Goal: Navigation & Orientation: Understand site structure

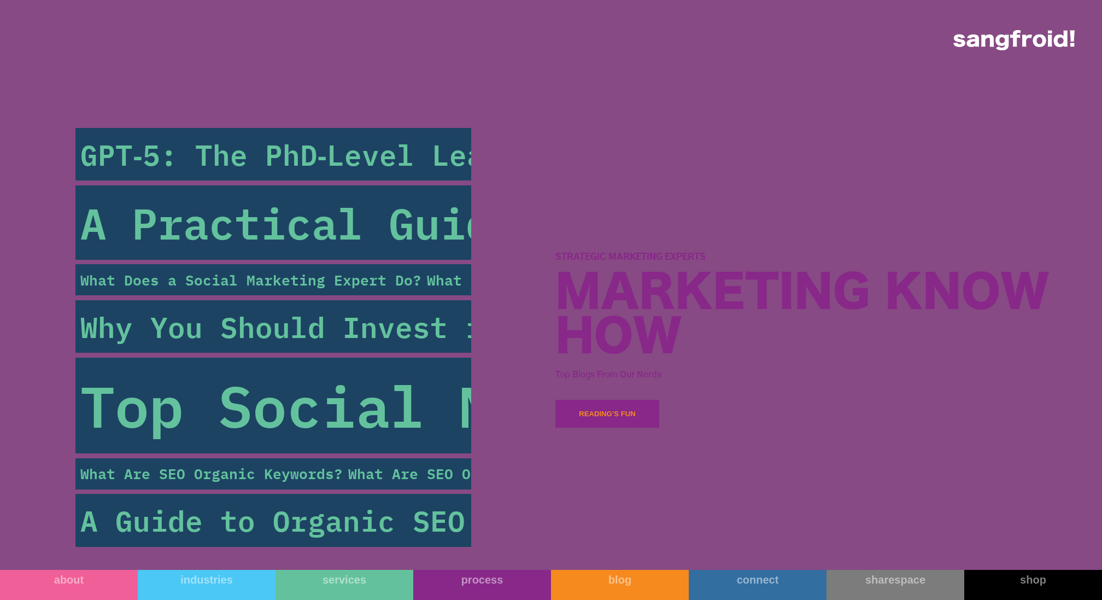
scroll to position [5244, 0]
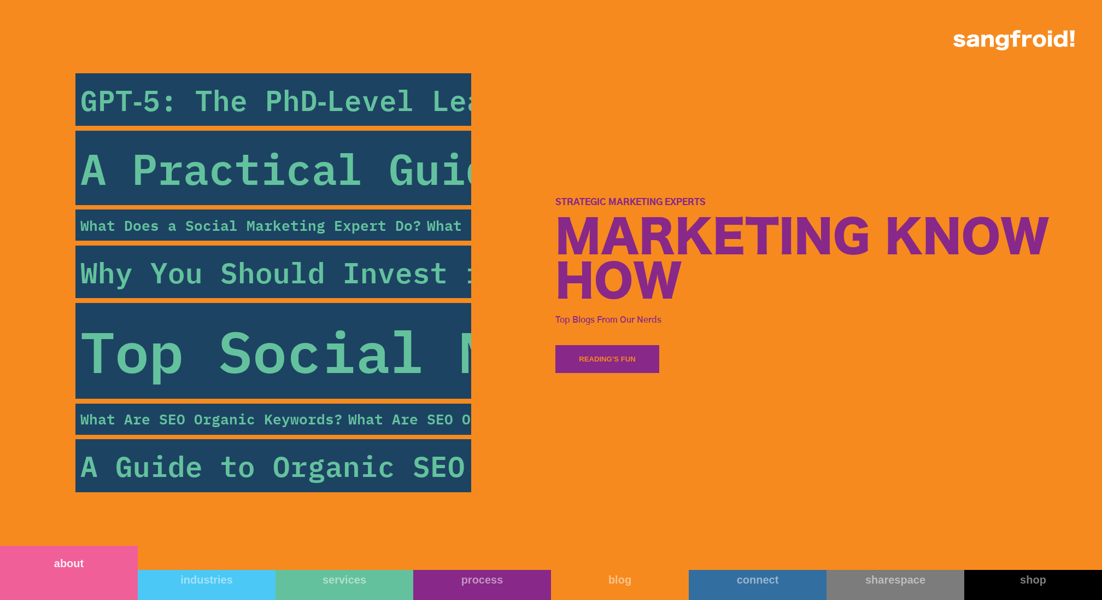
click at [54, 576] on link "about" at bounding box center [69, 572] width 138 height 54
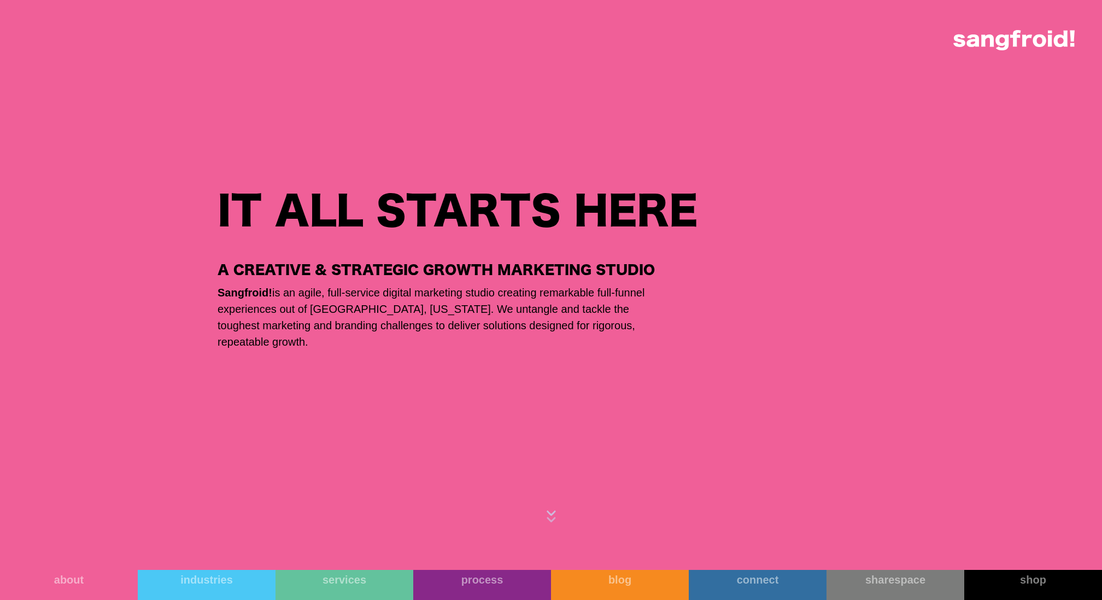
scroll to position [630, 0]
click at [610, 563] on div "blog" at bounding box center [620, 562] width 138 height 13
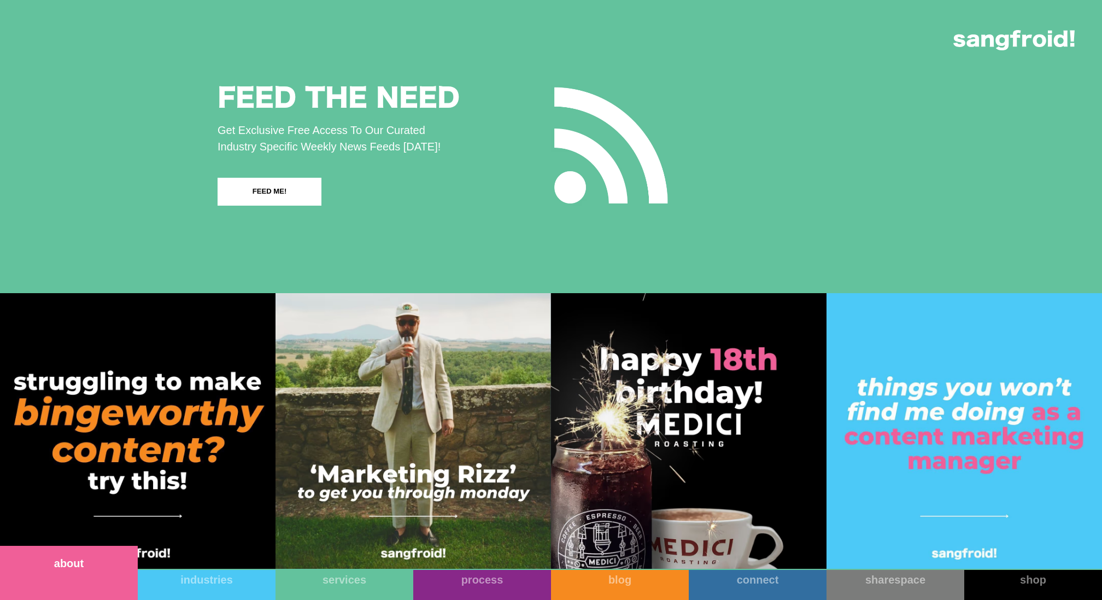
click at [92, 569] on link "about" at bounding box center [69, 572] width 138 height 54
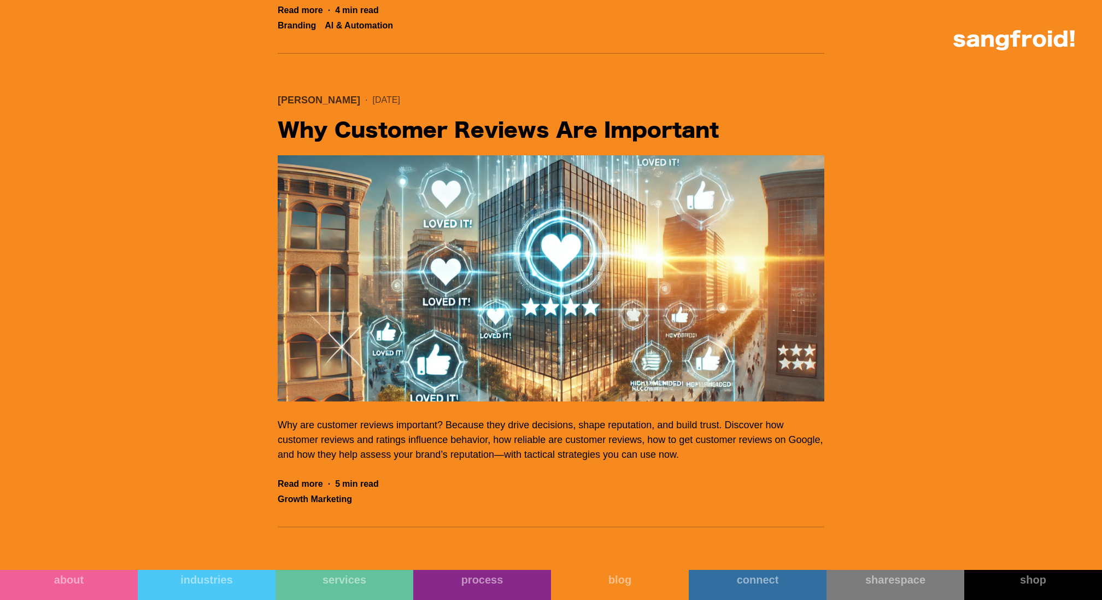
scroll to position [7997, 0]
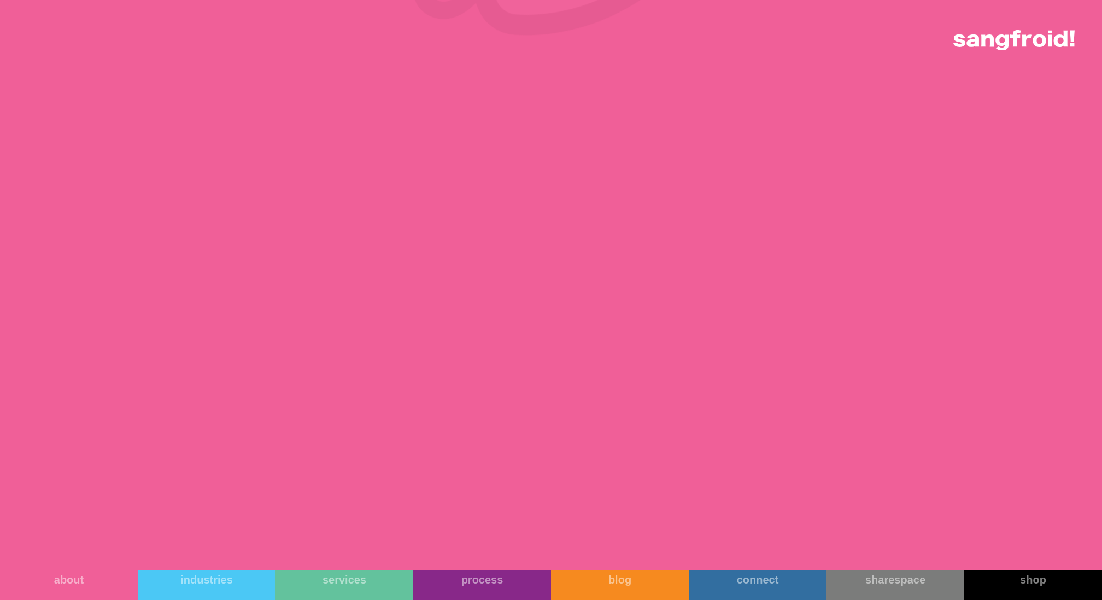
scroll to position [9740, 0]
